Goal: Transaction & Acquisition: Purchase product/service

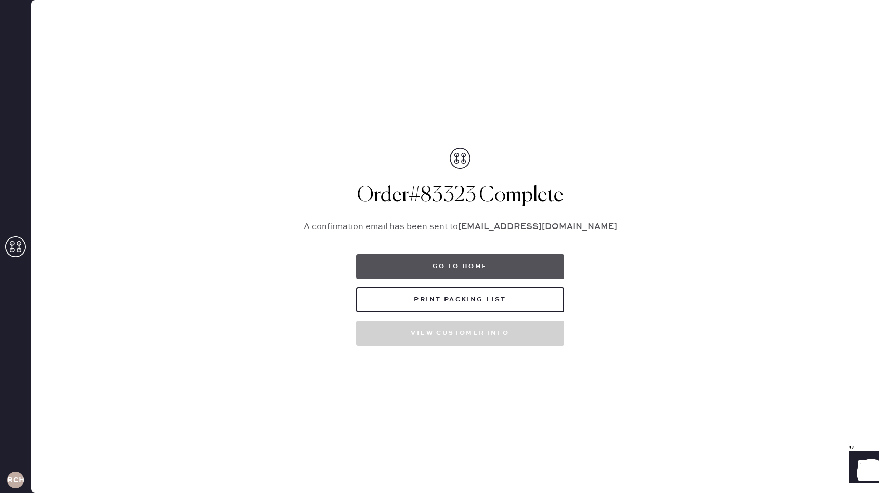
click at [445, 276] on button "Go to home" at bounding box center [460, 266] width 208 height 25
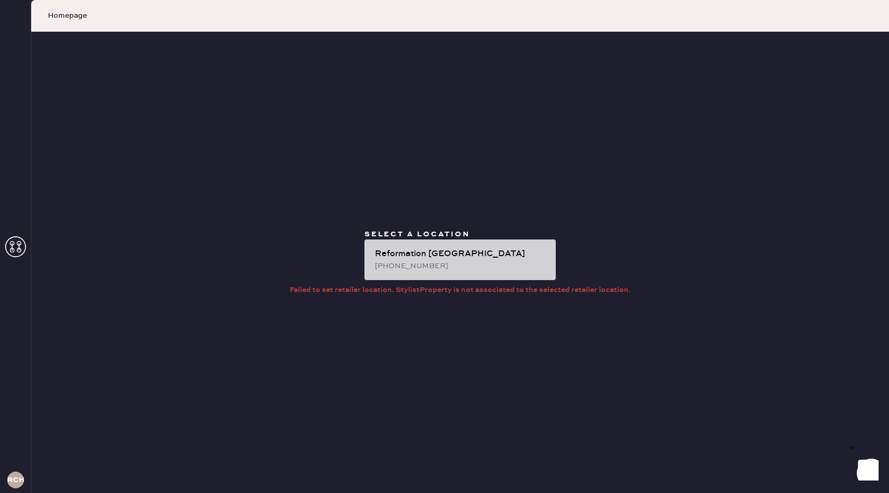
click at [411, 261] on div "[PHONE_NUMBER]" at bounding box center [461, 265] width 173 height 11
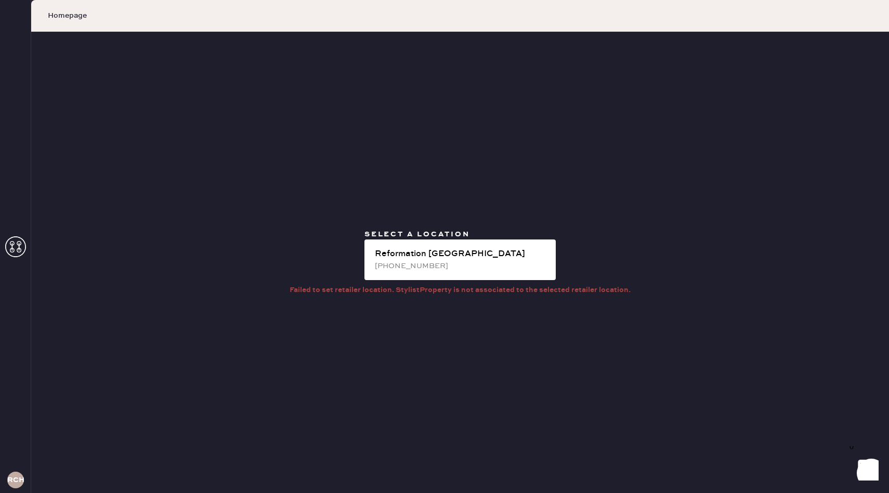
click at [18, 244] on use at bounding box center [15, 246] width 21 height 21
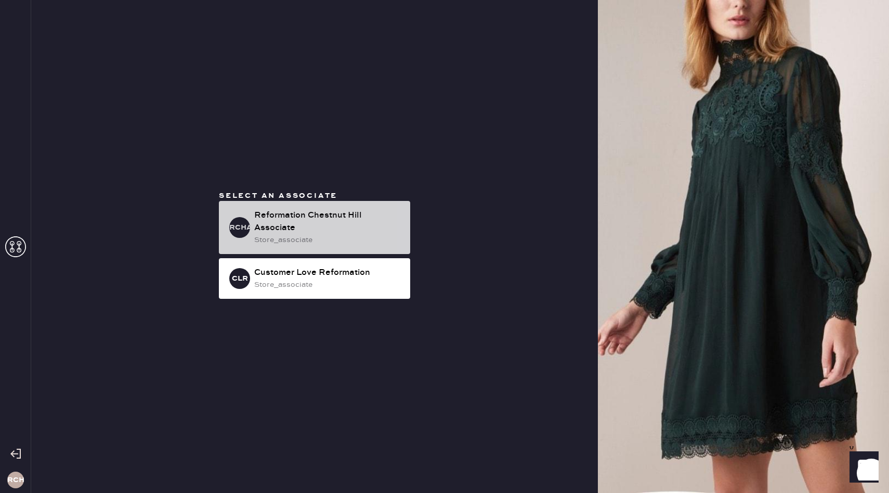
click at [308, 222] on div "Reformation Chestnut Hill Associate" at bounding box center [328, 221] width 148 height 25
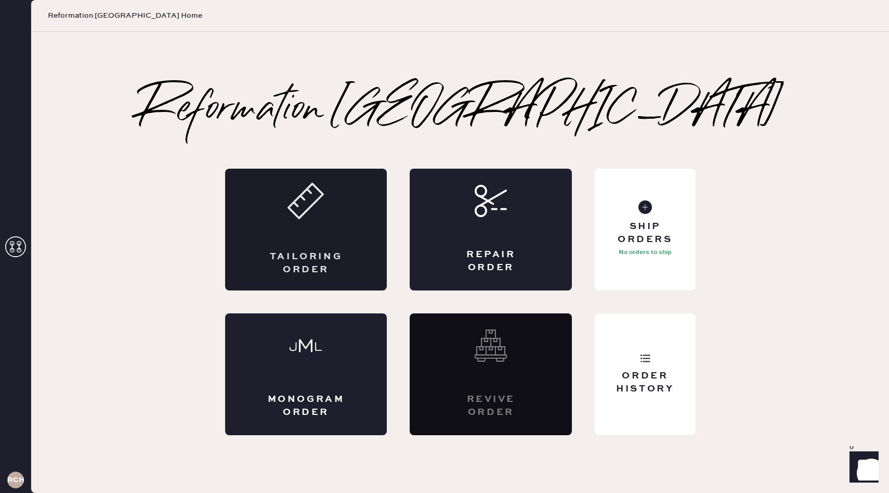
click at [337, 257] on div "Tailoring Order" at bounding box center [306, 263] width 79 height 26
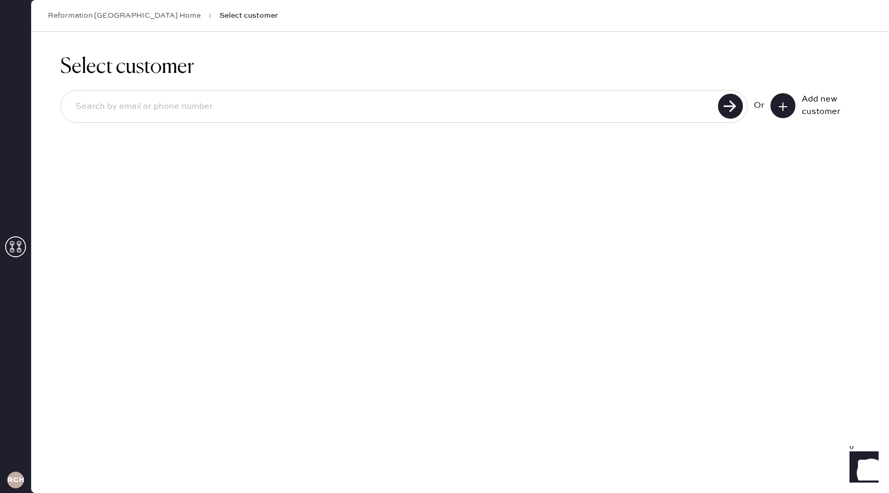
click at [635, 110] on input at bounding box center [391, 107] width 648 height 24
type input "[EMAIL_ADDRESS][DOMAIN_NAME]"
drag, startPoint x: 199, startPoint y: 109, endPoint x: 65, endPoint y: 95, distance: 135.5
click at [65, 95] on div "[EMAIL_ADDRESS][DOMAIN_NAME]" at bounding box center [404, 106] width 688 height 33
click at [346, 218] on div "Select customer [EMAIL_ADDRESS][DOMAIN_NAME] Unable to find user, try again or …" at bounding box center [460, 262] width 858 height 461
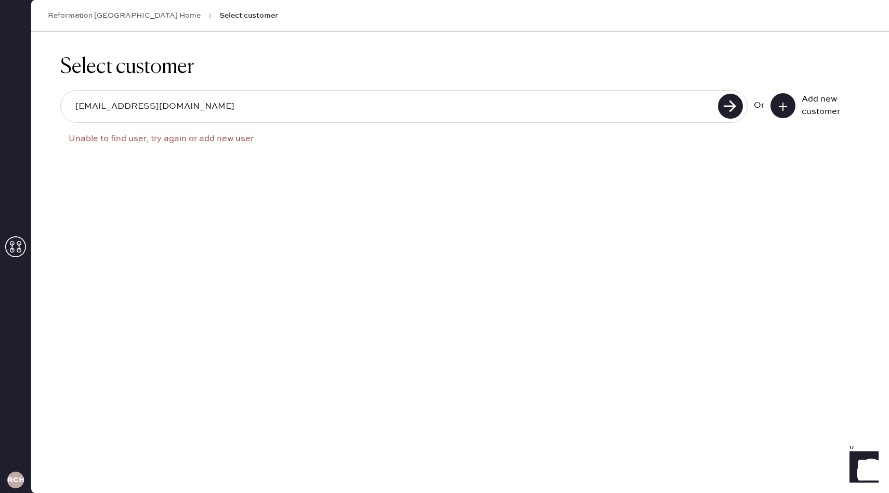
click at [781, 111] on icon at bounding box center [783, 106] width 10 height 10
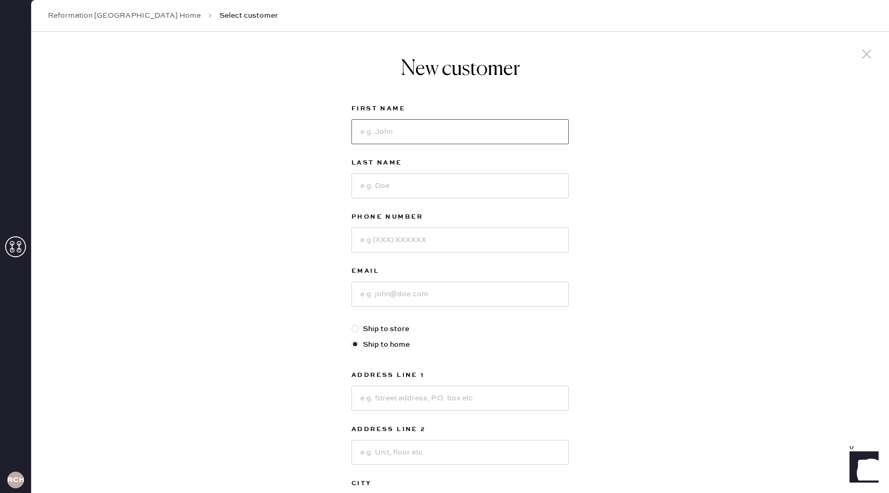
click at [421, 141] on input at bounding box center [460, 131] width 217 height 25
type input "[PERSON_NAME]"
click at [409, 190] on input at bounding box center [460, 185] width 217 height 25
type input "[PERSON_NAME]"
click at [415, 243] on input at bounding box center [460, 239] width 217 height 25
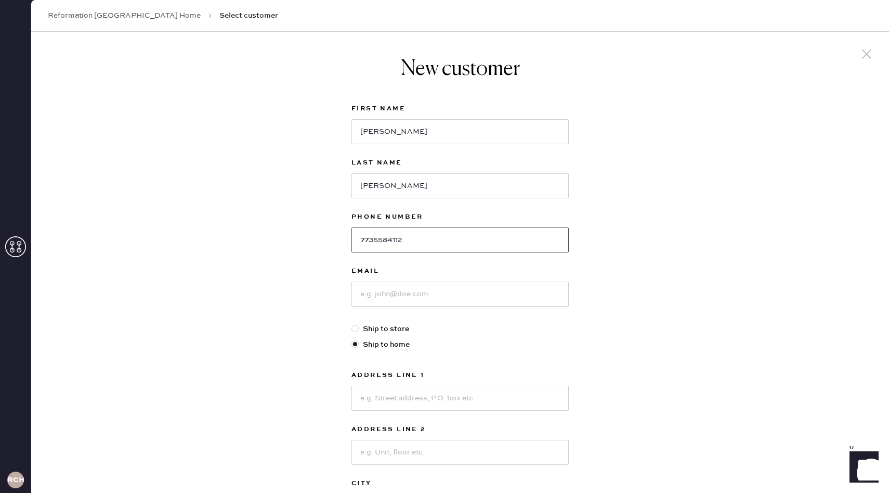
type input "7735584112"
click at [434, 295] on input at bounding box center [460, 293] width 217 height 25
type input "[EMAIL_ADDRESS][DOMAIN_NAME]"
click at [547, 350] on label "Ship to home" at bounding box center [460, 344] width 217 height 11
click at [352, 339] on input "Ship to home" at bounding box center [352, 339] width 1 height 1
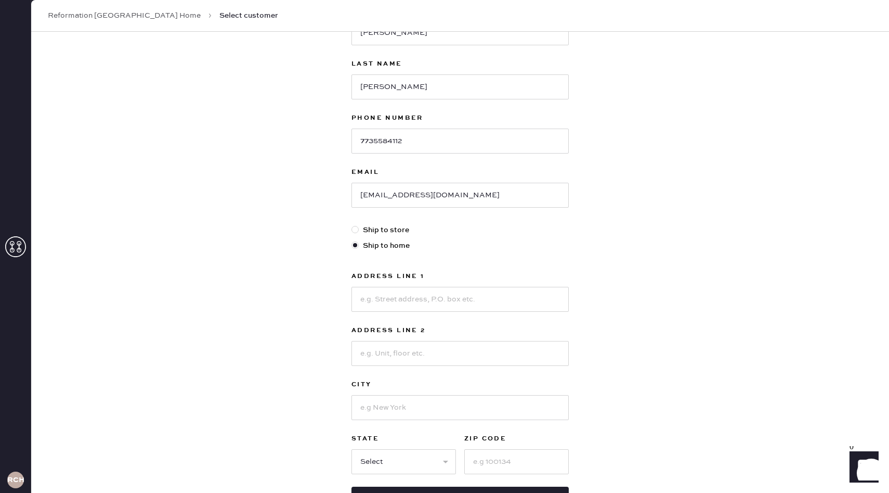
scroll to position [184, 0]
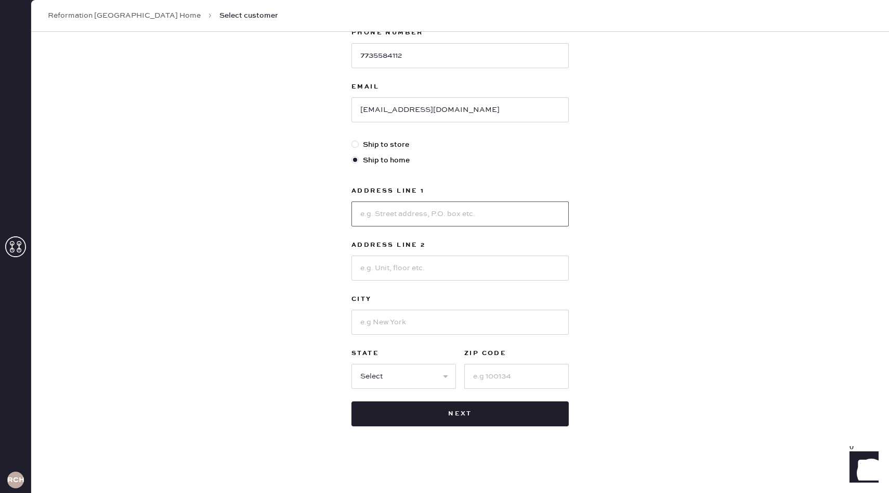
click at [430, 216] on input at bounding box center [460, 213] width 217 height 25
type input "[STREET_ADDRESS][PERSON_NAME]"
click at [422, 263] on input at bounding box center [460, 267] width 217 height 25
type input "[PERSON_NAME] 616"
click at [421, 327] on input at bounding box center [460, 321] width 217 height 25
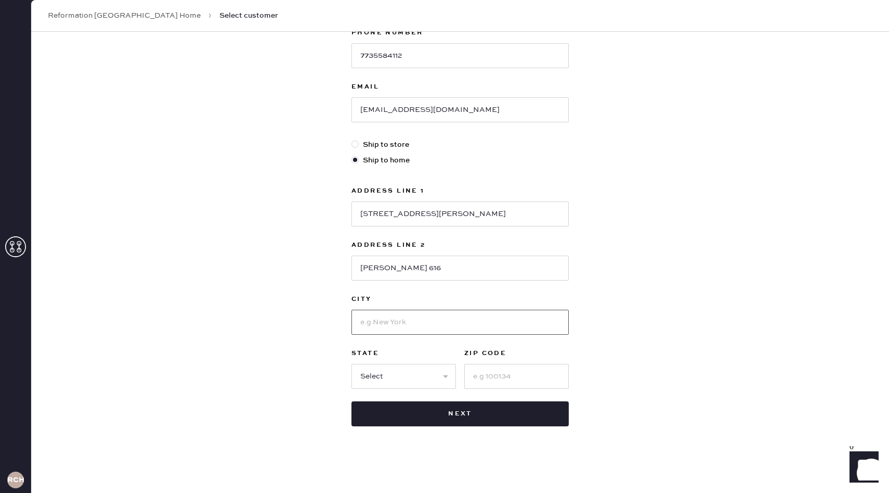
type input "[GEOGRAPHIC_DATA]"
click at [392, 379] on select "Select AK AL AR AZ CA CO CT [GEOGRAPHIC_DATA] DE FL [GEOGRAPHIC_DATA] HI [GEOGR…" at bounding box center [404, 376] width 105 height 25
select select "MA"
click at [352, 364] on select "Select AK AL AR AZ CA CO CT [GEOGRAPHIC_DATA] DE FL [GEOGRAPHIC_DATA] HI [GEOGR…" at bounding box center [404, 376] width 105 height 25
click at [493, 373] on input at bounding box center [517, 376] width 105 height 25
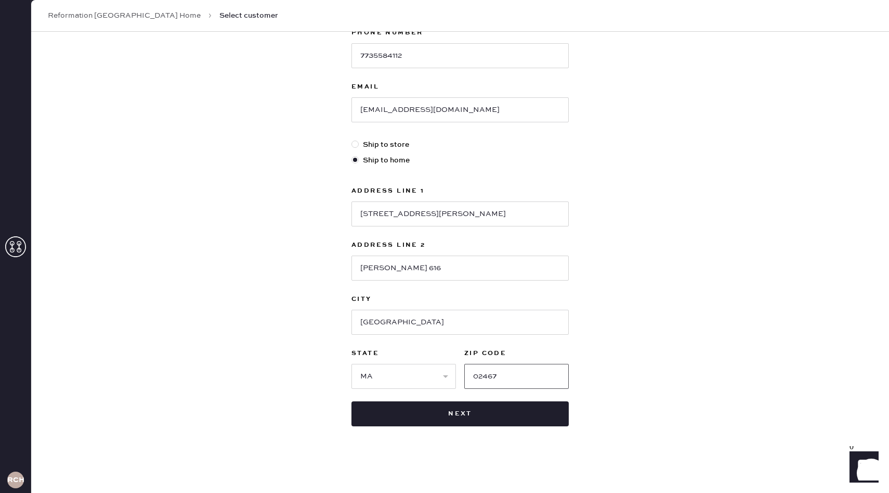
type input "02467"
click at [639, 360] on div "New customer First Name [PERSON_NAME] Last Name [PERSON_NAME] Phone Number [PHO…" at bounding box center [460, 170] width 858 height 645
click at [500, 415] on button "Next" at bounding box center [460, 413] width 217 height 25
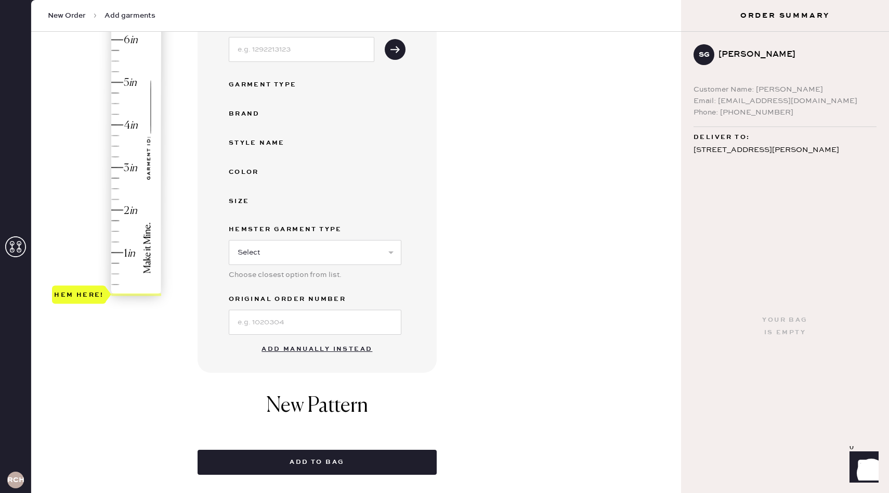
scroll to position [160, 0]
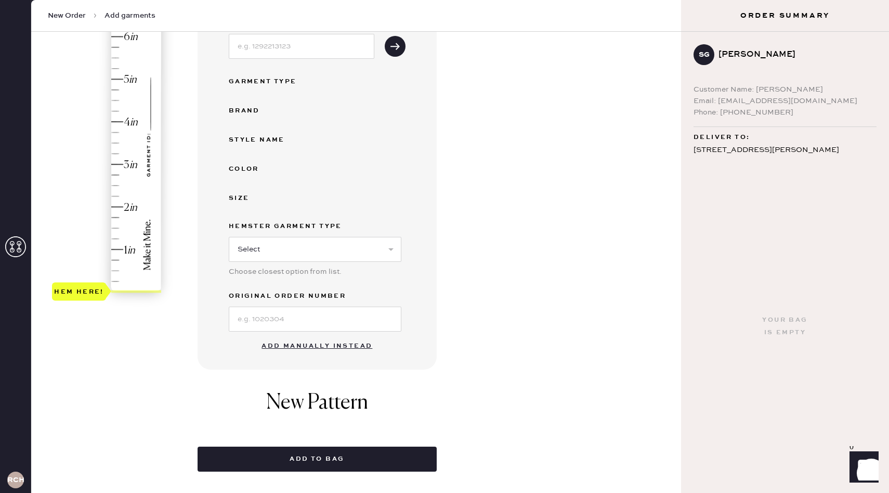
click at [305, 347] on button "Add manually instead" at bounding box center [316, 346] width 123 height 21
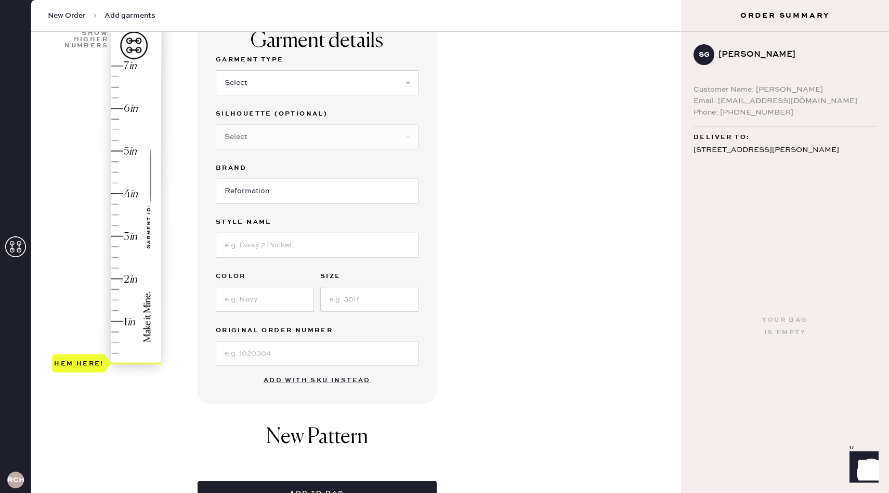
scroll to position [65, 0]
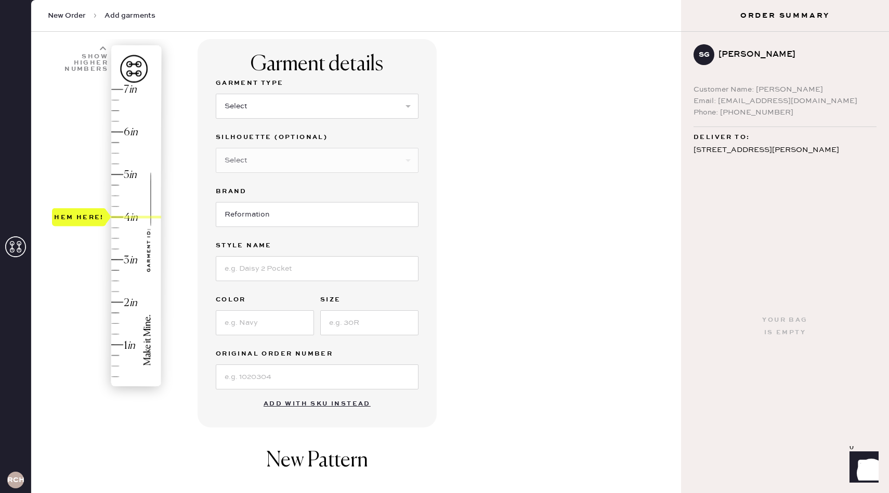
click at [117, 218] on div "Hem here!" at bounding box center [107, 238] width 111 height 307
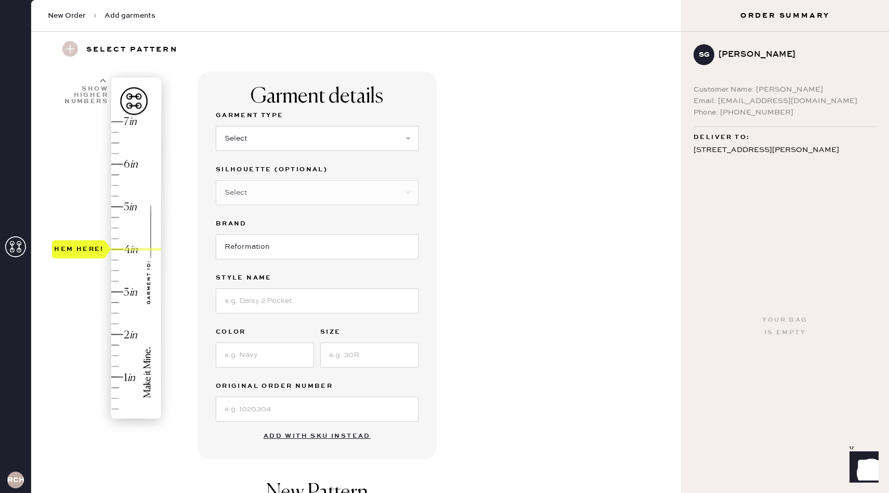
scroll to position [27, 0]
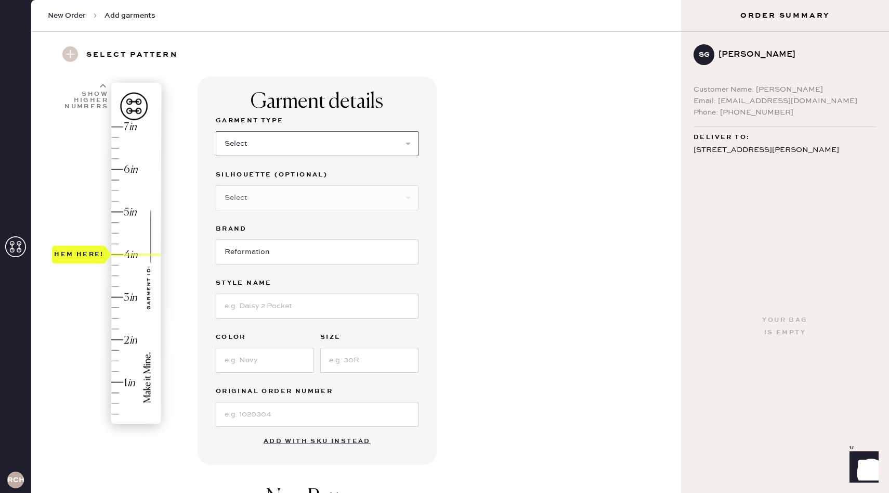
click at [288, 139] on select "Select Basic Skirt Jeans Leggings Pants Shorts Basic Sleeved Dress Basic Sleeve…" at bounding box center [317, 143] width 203 height 25
select select "2"
click at [216, 131] on select "Select Basic Skirt Jeans Leggings Pants Shorts Basic Sleeved Dress Basic Sleeve…" at bounding box center [317, 143] width 203 height 25
click at [299, 202] on select "Select Shorts Cropped Flare Boot Cut Straight Skinny Other" at bounding box center [317, 197] width 203 height 25
select select "other"
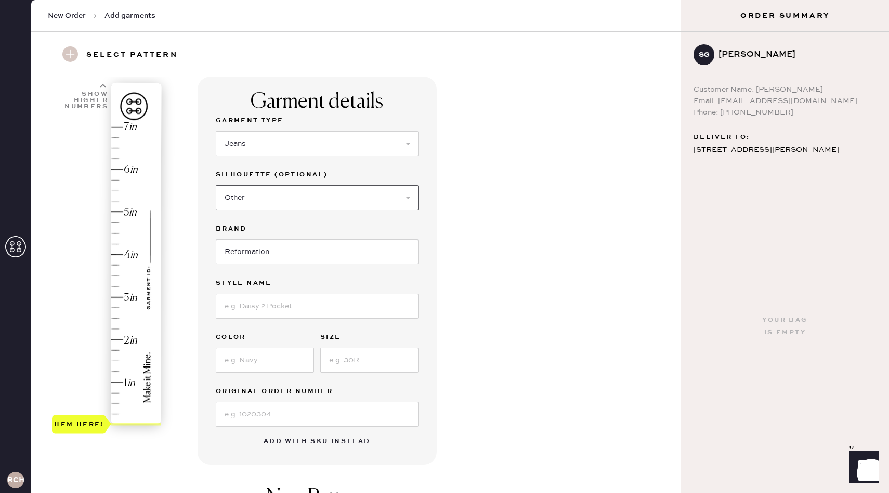
click at [216, 185] on select "Select Shorts Cropped Flare Boot Cut Straight Skinny Other" at bounding box center [317, 197] width 203 height 25
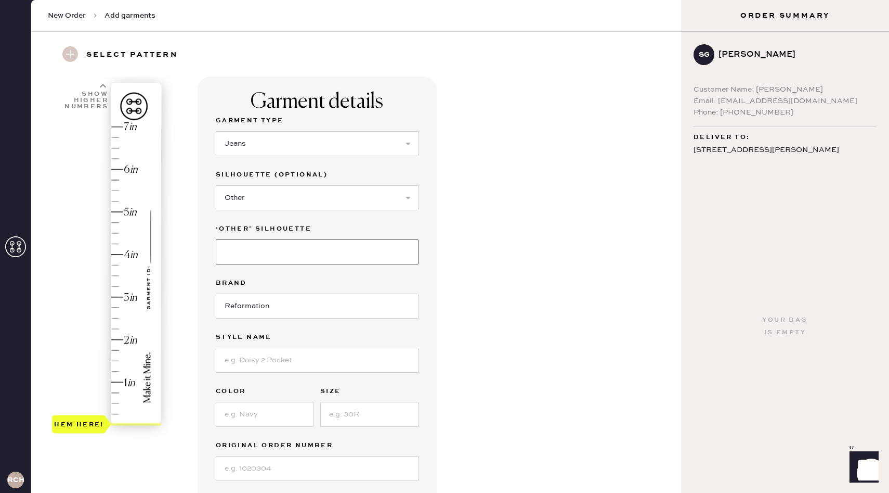
click at [248, 255] on input at bounding box center [317, 251] width 203 height 25
type input "WIDE LEG"
click at [241, 302] on input "Reformation" at bounding box center [317, 305] width 203 height 25
click at [281, 365] on input at bounding box center [317, 359] width 203 height 25
type input "[PERSON_NAME] Rise Slouchy Wide Leg Jeans"
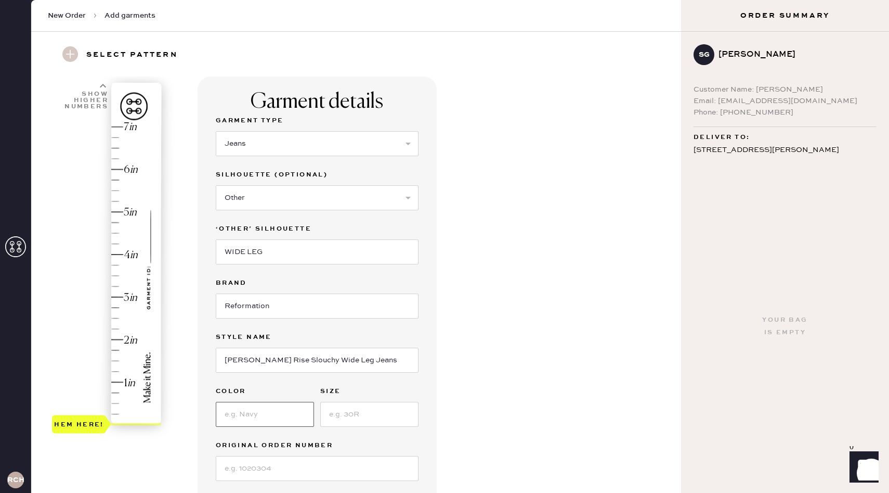
click at [265, 419] on input at bounding box center [265, 414] width 98 height 25
type input "4"
click at [119, 254] on div "Hem here!" at bounding box center [107, 275] width 111 height 307
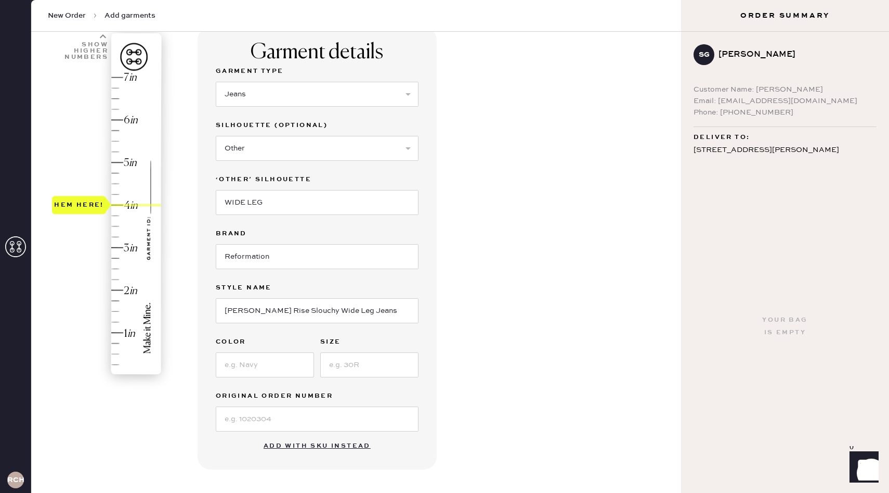
scroll to position [86, 0]
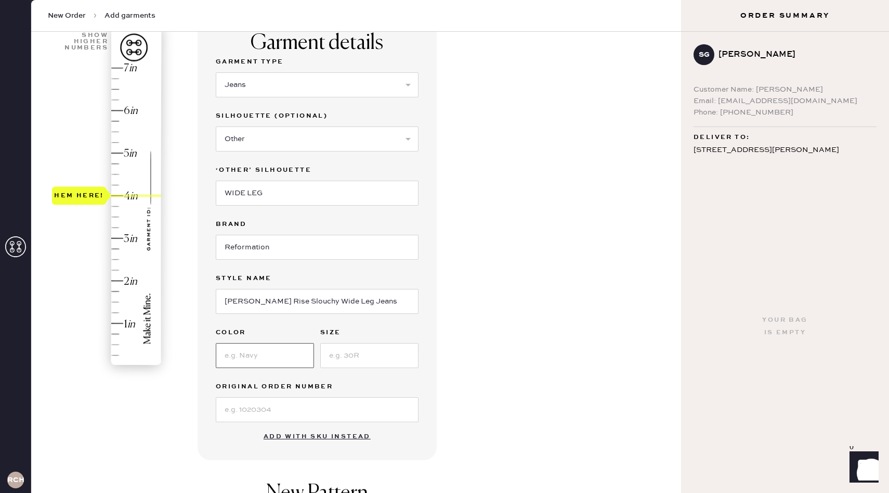
click at [249, 358] on input at bounding box center [265, 355] width 98 height 25
type input "BLACKBERRY"
click at [343, 362] on input at bounding box center [369, 355] width 98 height 25
type input "27"
click at [291, 410] on input at bounding box center [317, 409] width 203 height 25
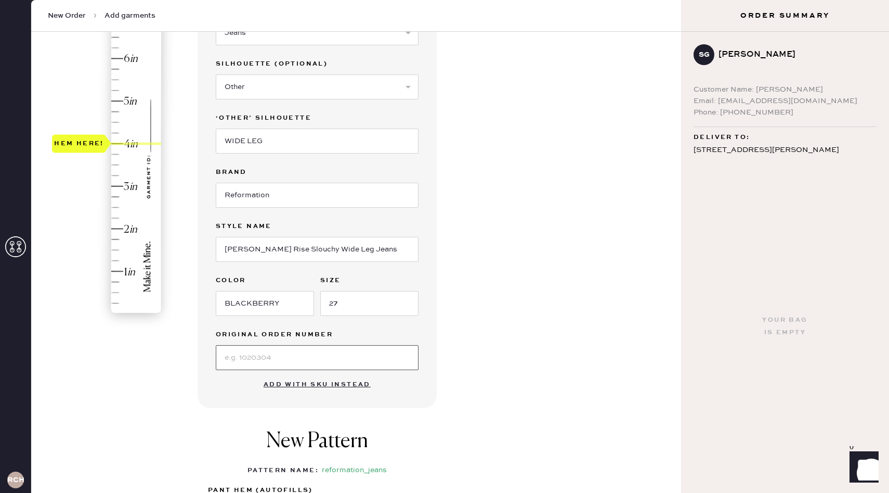
scroll to position [138, 0]
type input "N/A"
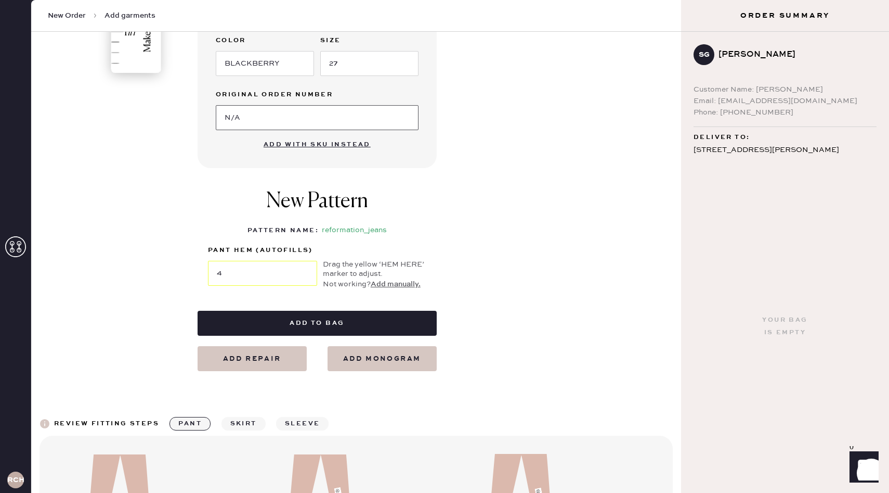
scroll to position [379, 0]
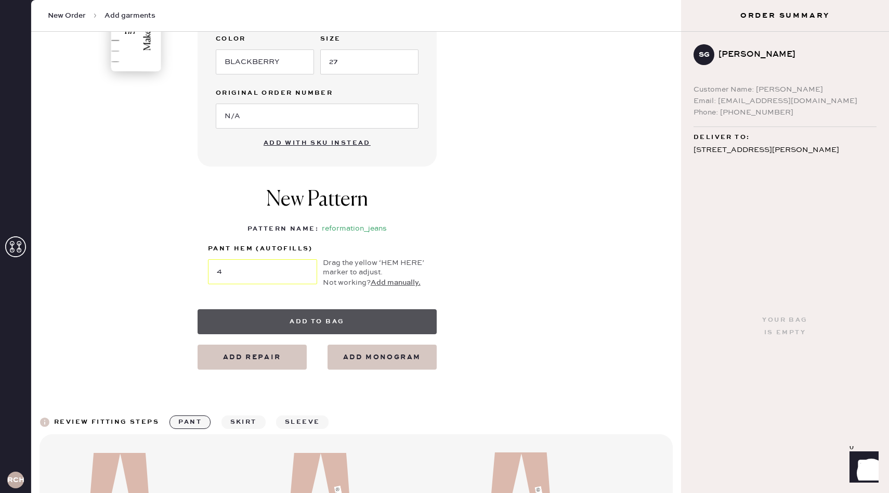
click at [318, 322] on button "Add to bag" at bounding box center [317, 321] width 239 height 25
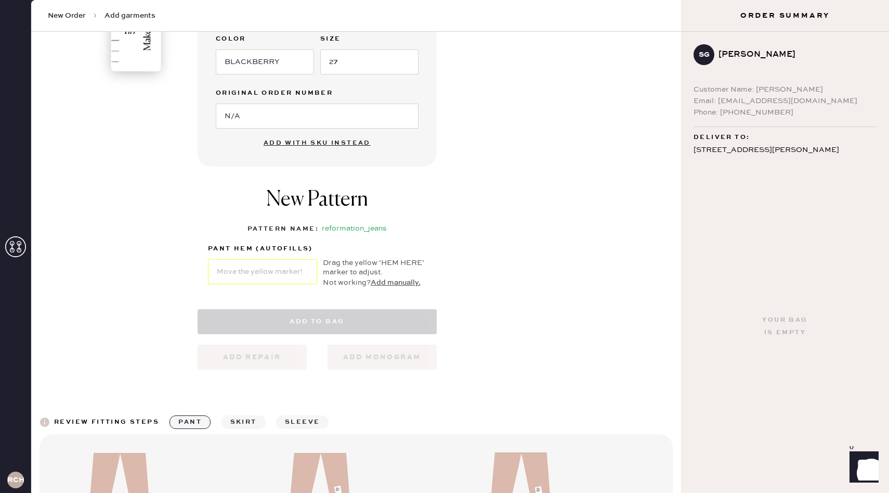
select select "2"
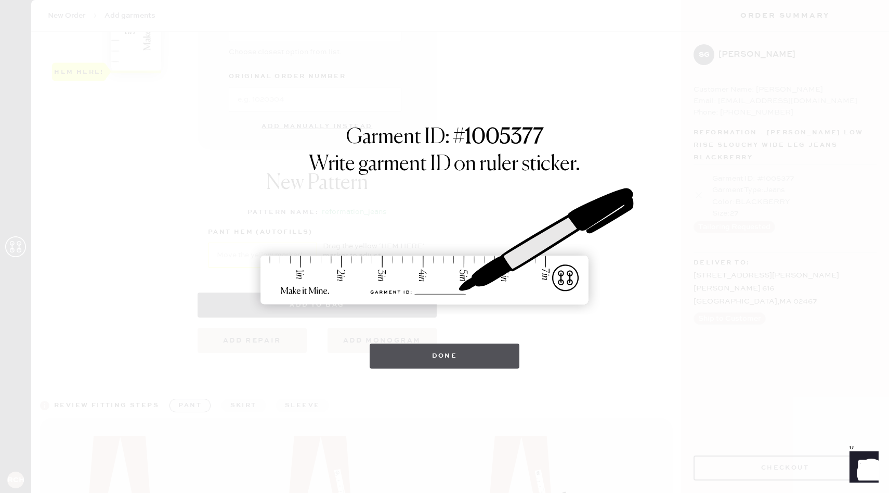
click at [435, 352] on button "Done" at bounding box center [445, 355] width 150 height 25
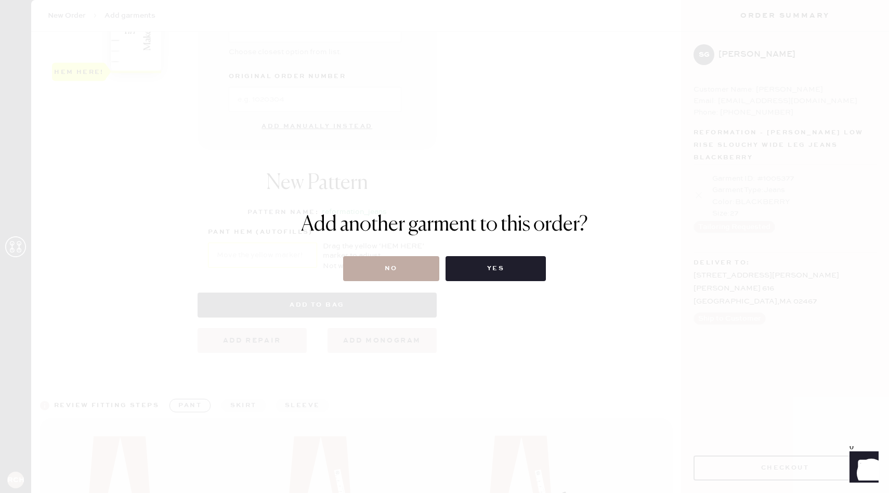
click at [389, 271] on button "No" at bounding box center [391, 268] width 96 height 25
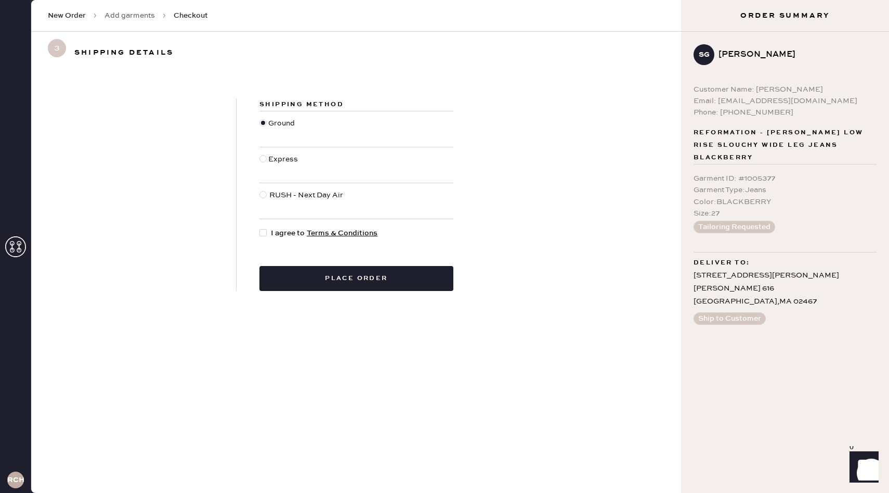
click at [272, 160] on div "Express" at bounding box center [284, 164] width 32 height 23
click at [260, 154] on input "Express" at bounding box center [260, 153] width 1 height 1
radio input "true"
click at [274, 124] on div "Ground" at bounding box center [282, 129] width 29 height 23
click at [260, 118] on input "Ground" at bounding box center [260, 118] width 1 height 1
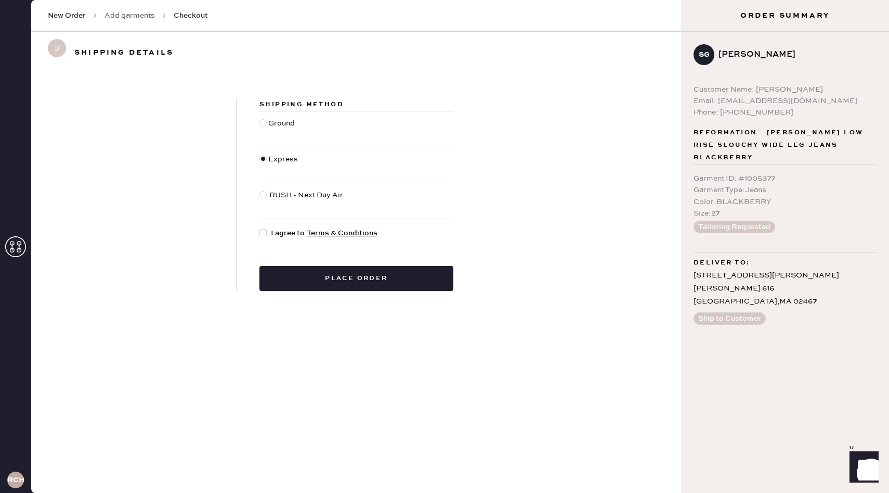
radio input "true"
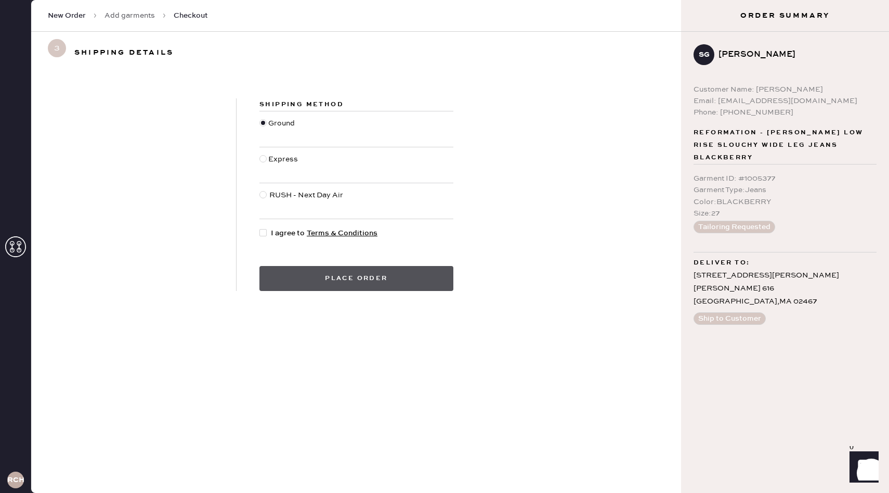
click at [376, 277] on button "Place order" at bounding box center [357, 278] width 194 height 25
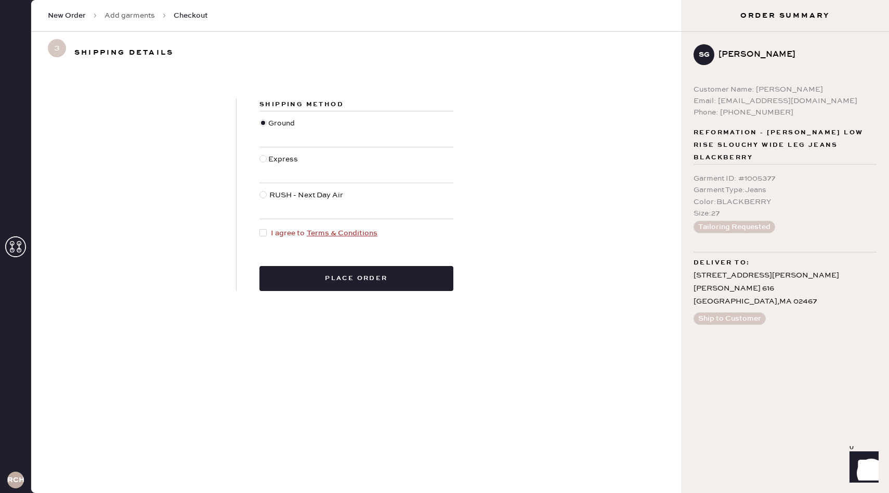
click at [267, 233] on div at bounding box center [265, 232] width 11 height 11
click at [260, 228] on input "I agree to Terms & Conditions" at bounding box center [260, 227] width 1 height 1
checkbox input "true"
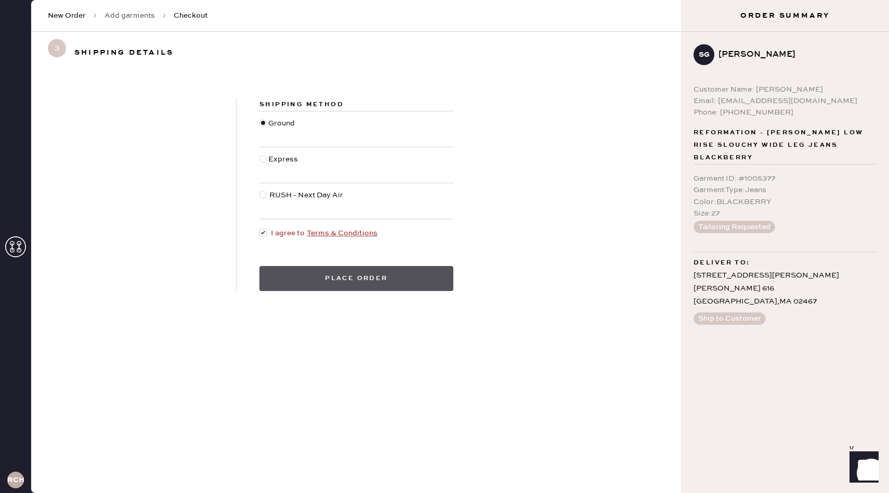
click at [301, 282] on button "Place order" at bounding box center [357, 278] width 194 height 25
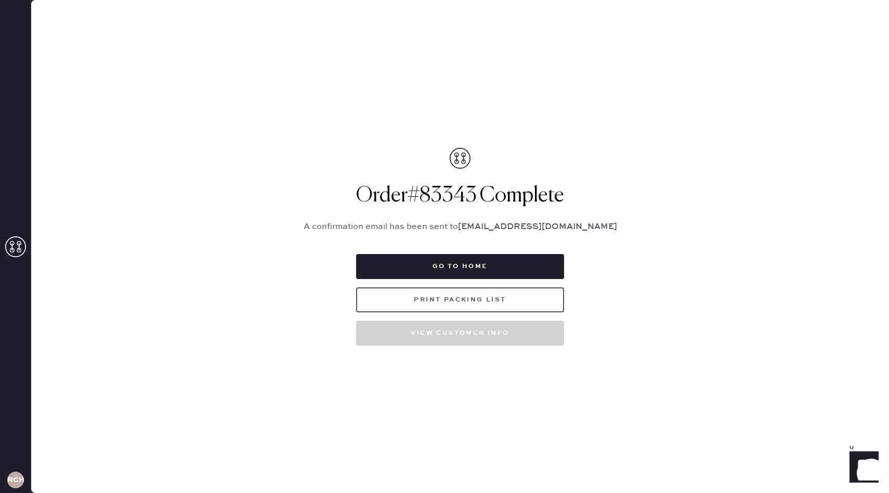
click at [419, 302] on button "Print Packing List" at bounding box center [460, 299] width 208 height 25
